Goal: Information Seeking & Learning: Check status

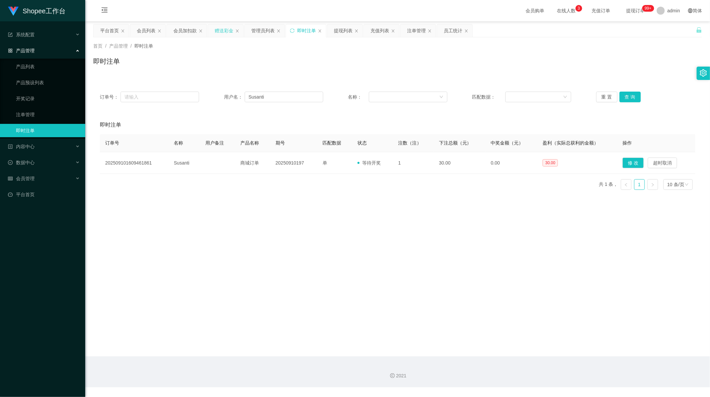
scroll to position [1, 0]
click at [378, 31] on div "充值列表" at bounding box center [379, 30] width 19 height 13
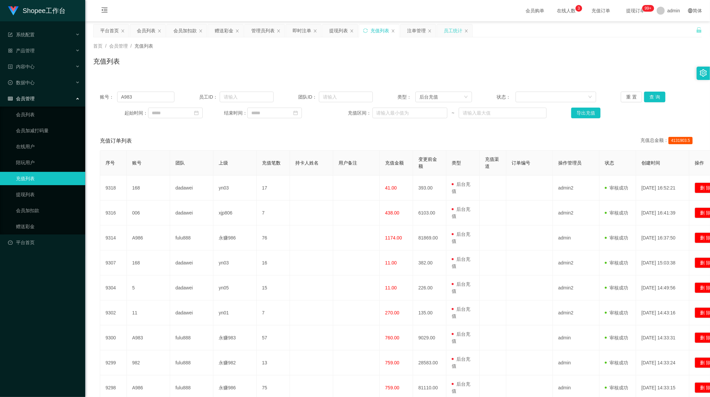
click at [444, 31] on div "员工统计" at bounding box center [452, 30] width 19 height 13
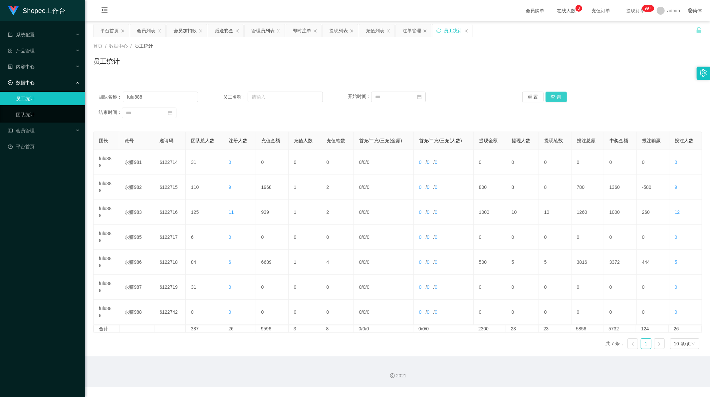
click at [553, 99] on button "查 询" at bounding box center [555, 96] width 21 height 11
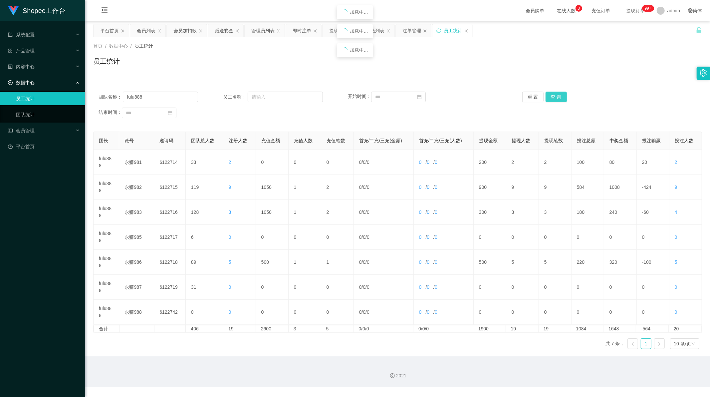
click at [553, 99] on button "查 询" at bounding box center [555, 96] width 21 height 11
click at [548, 96] on button "查 询" at bounding box center [555, 96] width 21 height 11
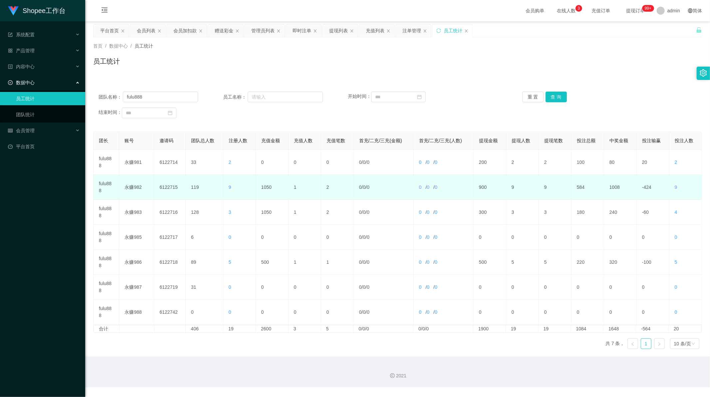
click at [265, 184] on td "1050" at bounding box center [272, 187] width 33 height 25
copy td "1050"
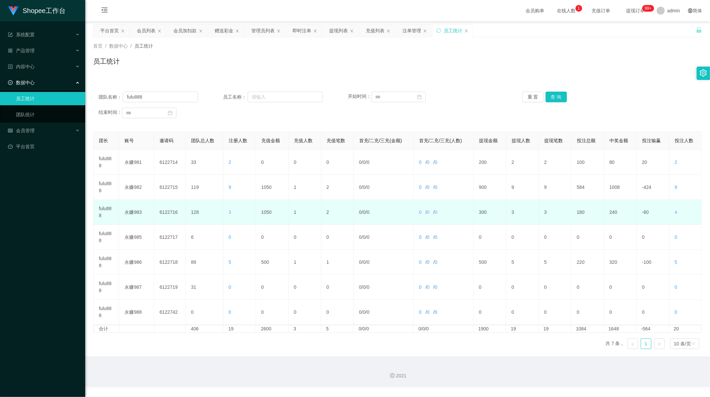
click at [265, 212] on td "1050" at bounding box center [272, 212] width 33 height 25
copy td "1050"
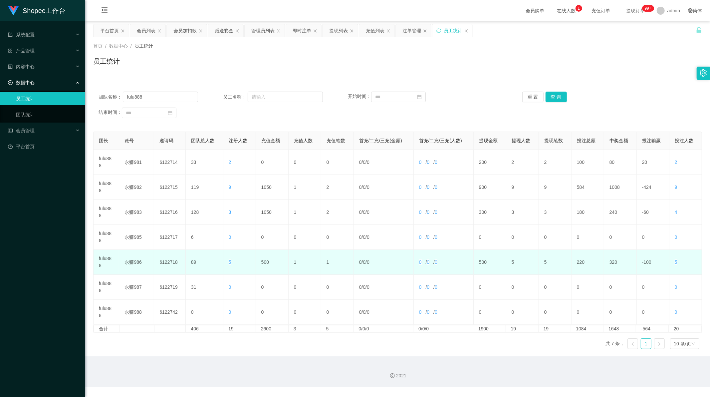
click at [264, 262] on td "500" at bounding box center [272, 261] width 33 height 25
copy td "500"
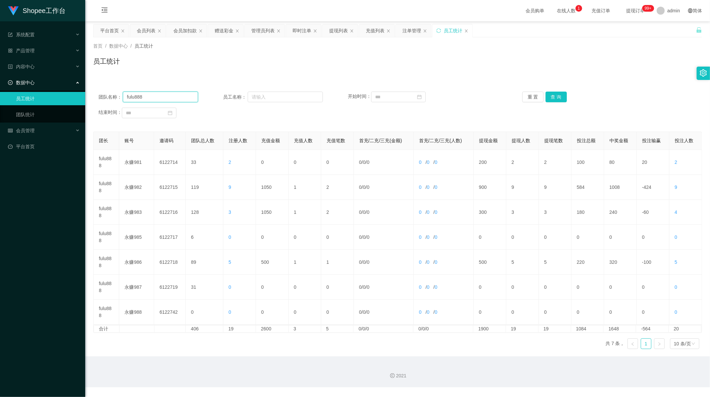
click at [145, 94] on input "fulu888" at bounding box center [160, 96] width 75 height 11
click at [554, 98] on button "查 询" at bounding box center [555, 96] width 21 height 11
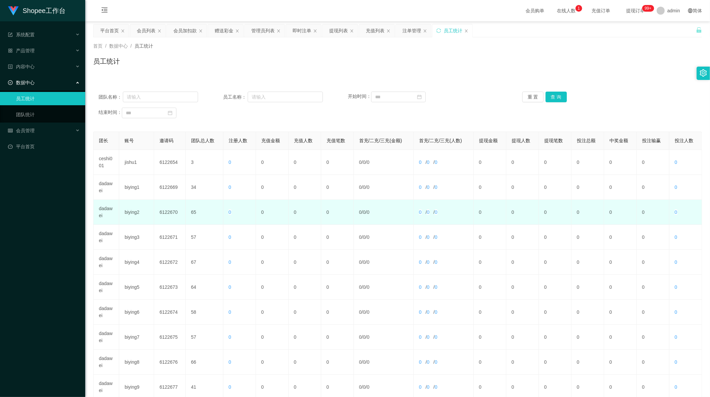
click at [100, 209] on td "dadawei" at bounding box center [106, 212] width 26 height 25
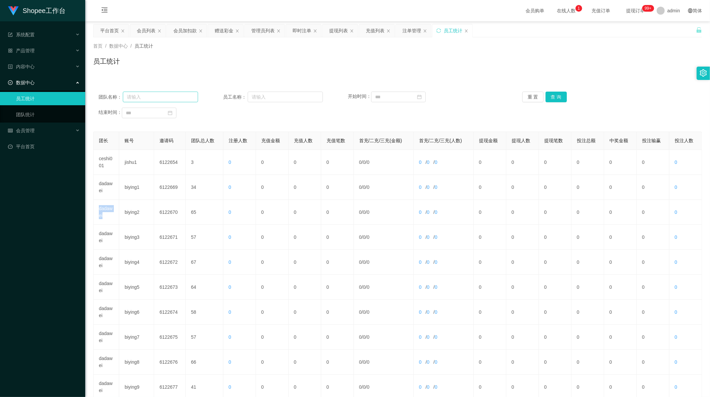
copy td "dadawei"
drag, startPoint x: 165, startPoint y: 96, endPoint x: 201, endPoint y: 90, distance: 36.1
click at [165, 96] on input "text" at bounding box center [160, 96] width 75 height 11
paste input "dadawei"
type input "dadawei"
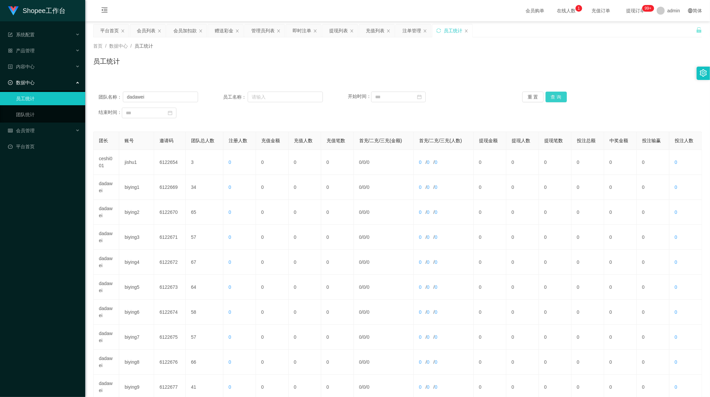
click at [551, 95] on button "查 询" at bounding box center [555, 96] width 21 height 11
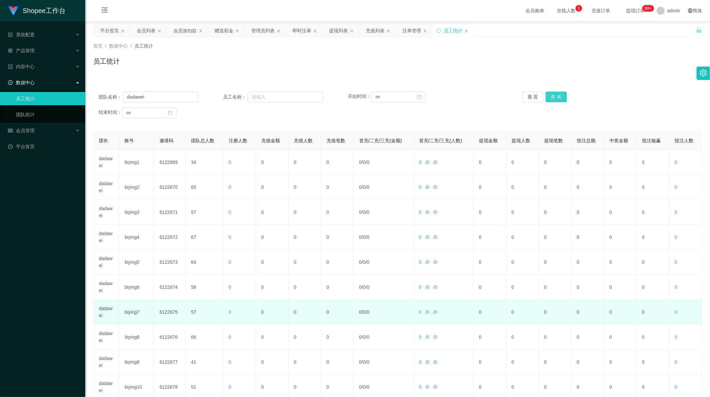
scroll to position [64, 0]
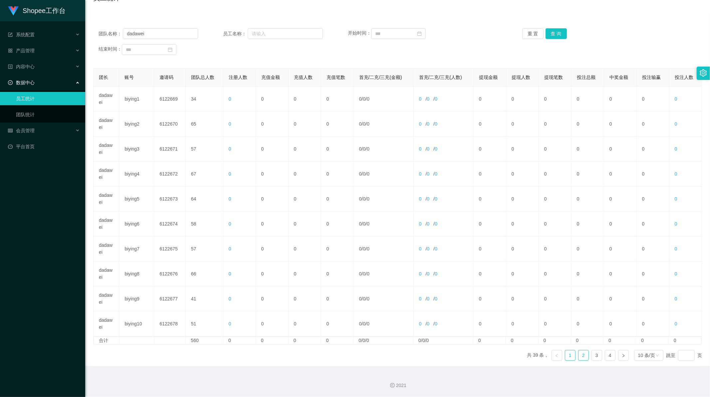
click at [581, 355] on link "2" at bounding box center [583, 355] width 10 height 10
click at [594, 358] on link "3" at bounding box center [596, 355] width 10 height 10
click at [605, 356] on link "4" at bounding box center [610, 355] width 10 height 10
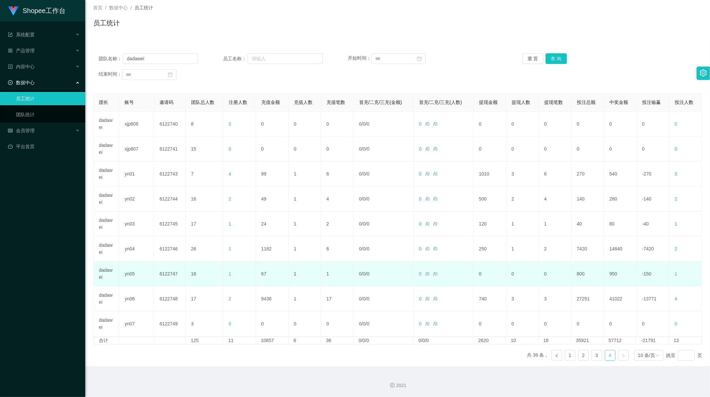
scroll to position [38, 0]
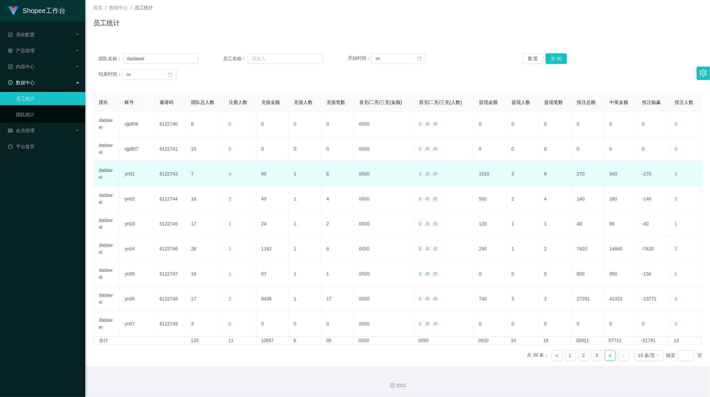
click at [262, 175] on td "99" at bounding box center [272, 173] width 33 height 25
copy td "99"
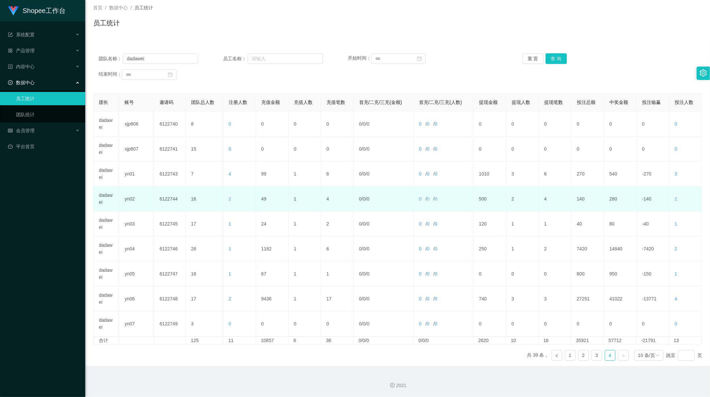
click at [258, 195] on td "49" at bounding box center [272, 198] width 33 height 25
copy td "49"
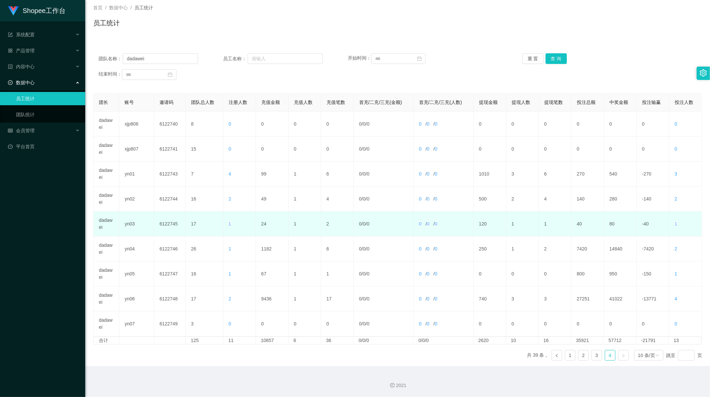
click at [262, 223] on td "24" at bounding box center [272, 223] width 33 height 25
copy td "24"
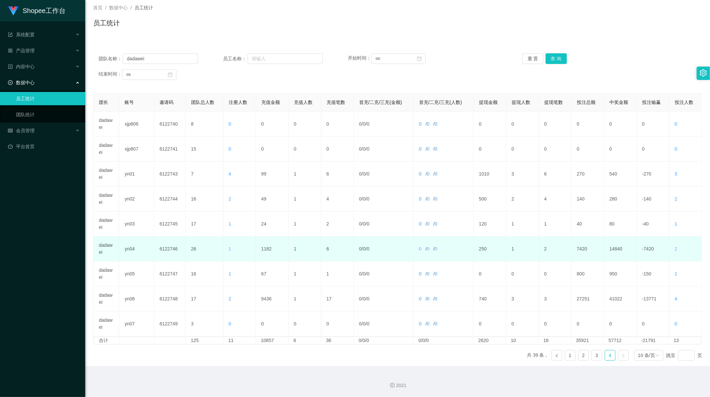
click at [263, 249] on td "1182" at bounding box center [272, 248] width 33 height 25
copy td "1182"
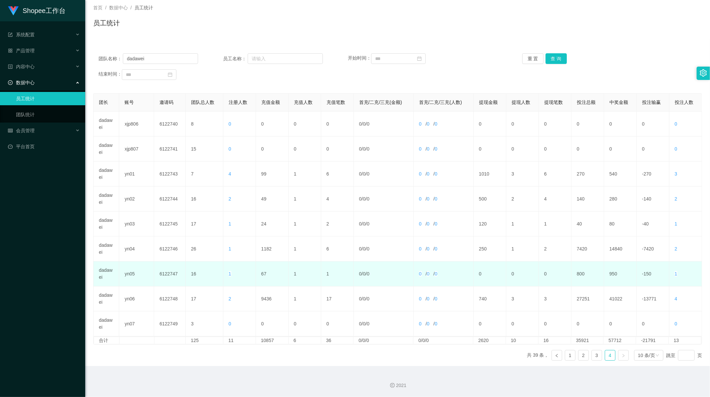
click at [262, 274] on td "67" at bounding box center [272, 273] width 33 height 25
copy td "67"
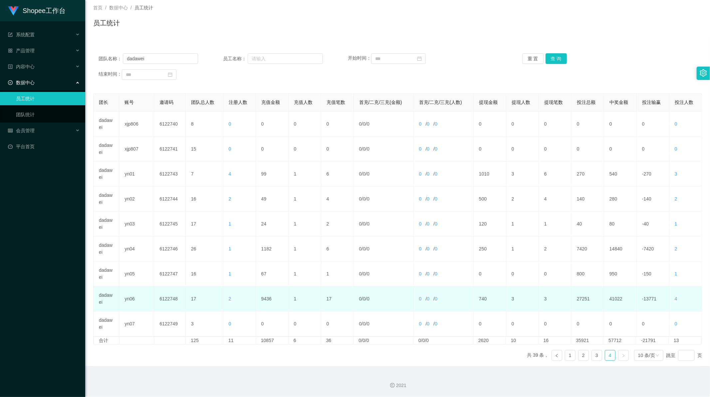
click at [266, 299] on td "9436" at bounding box center [272, 298] width 33 height 25
copy td "9436"
